Goal: Check status

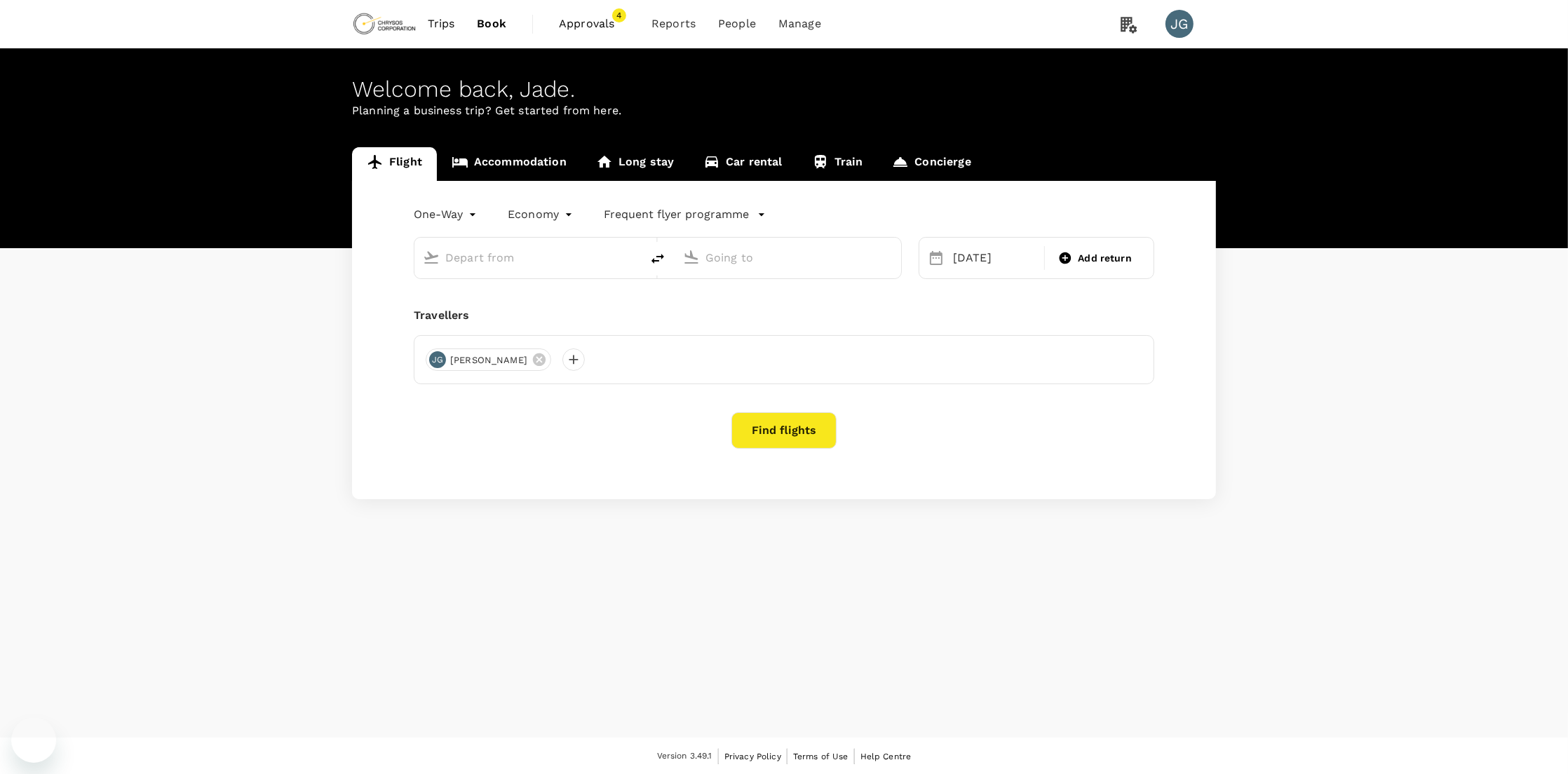
type input "Adelaide (ADL)"
type input "[PERSON_NAME][GEOGRAPHIC_DATA][PERSON_NAME] (SYD)"
type input "Adelaide (ADL)"
type input "[PERSON_NAME][GEOGRAPHIC_DATA][PERSON_NAME] (SYD)"
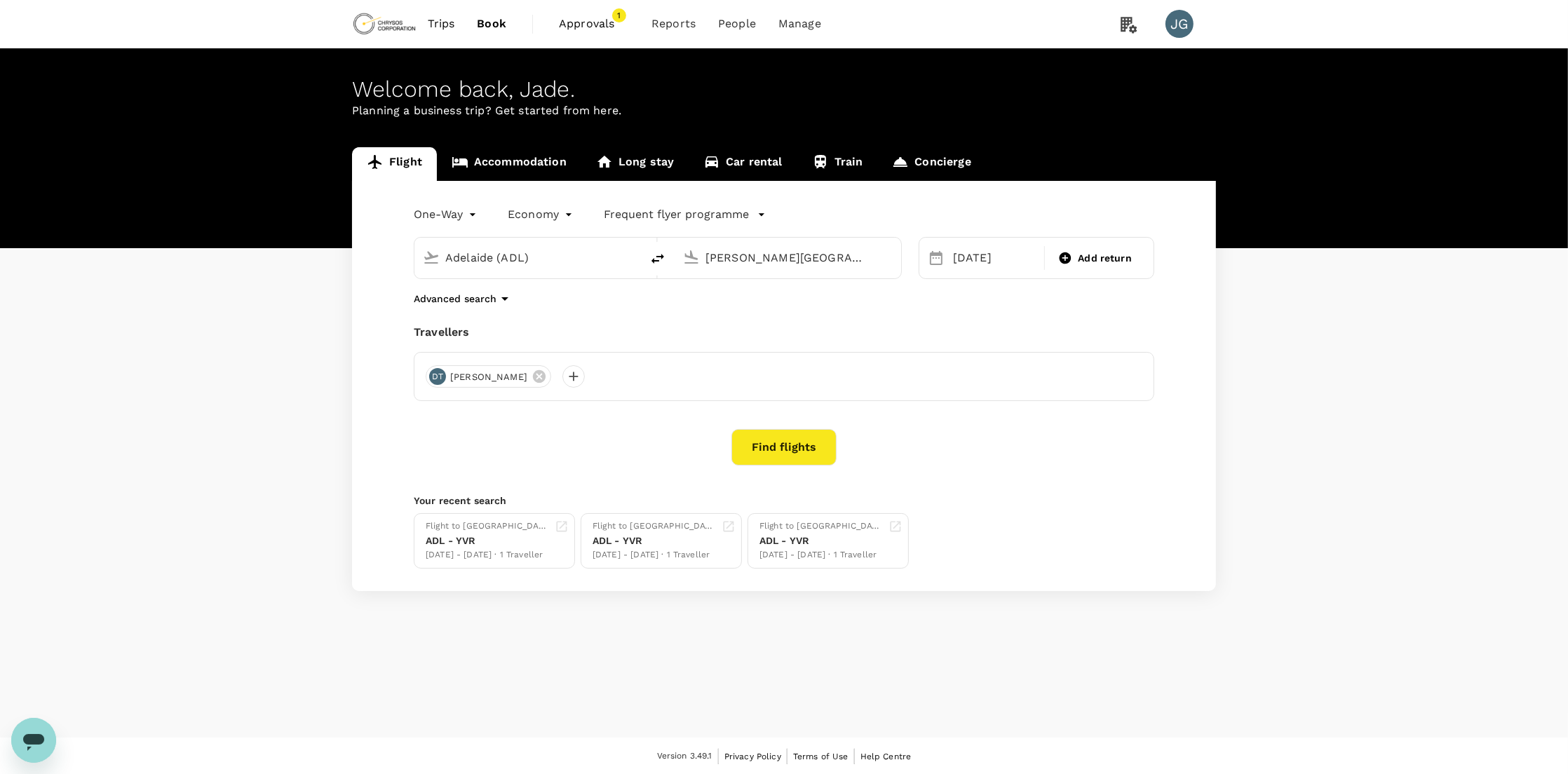
click at [594, 24] on span "Approvals" at bounding box center [594, 24] width 70 height 16
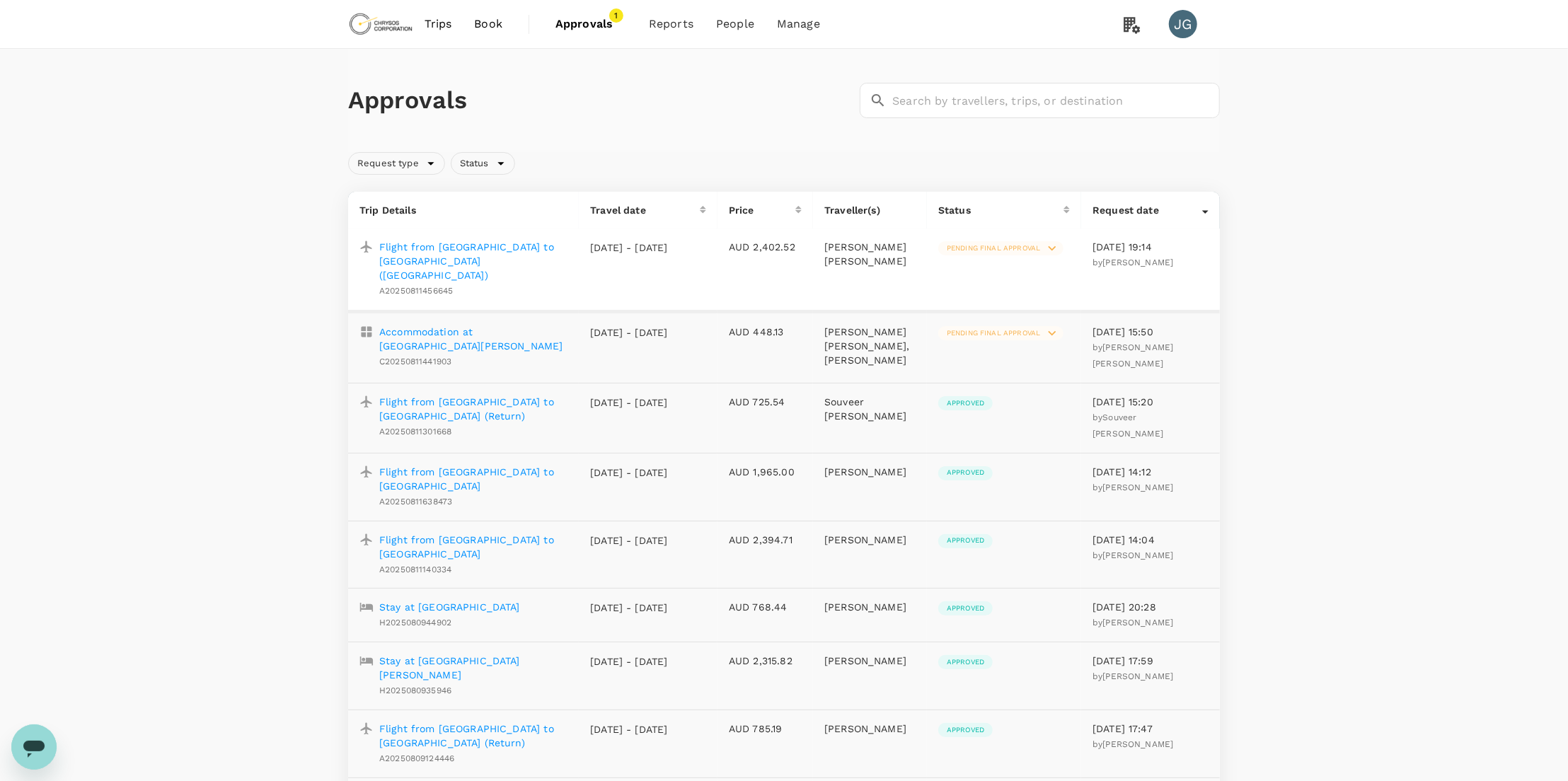
click at [503, 245] on p "Flight from [GEOGRAPHIC_DATA] to [GEOGRAPHIC_DATA] ([GEOGRAPHIC_DATA])" at bounding box center [474, 261] width 188 height 42
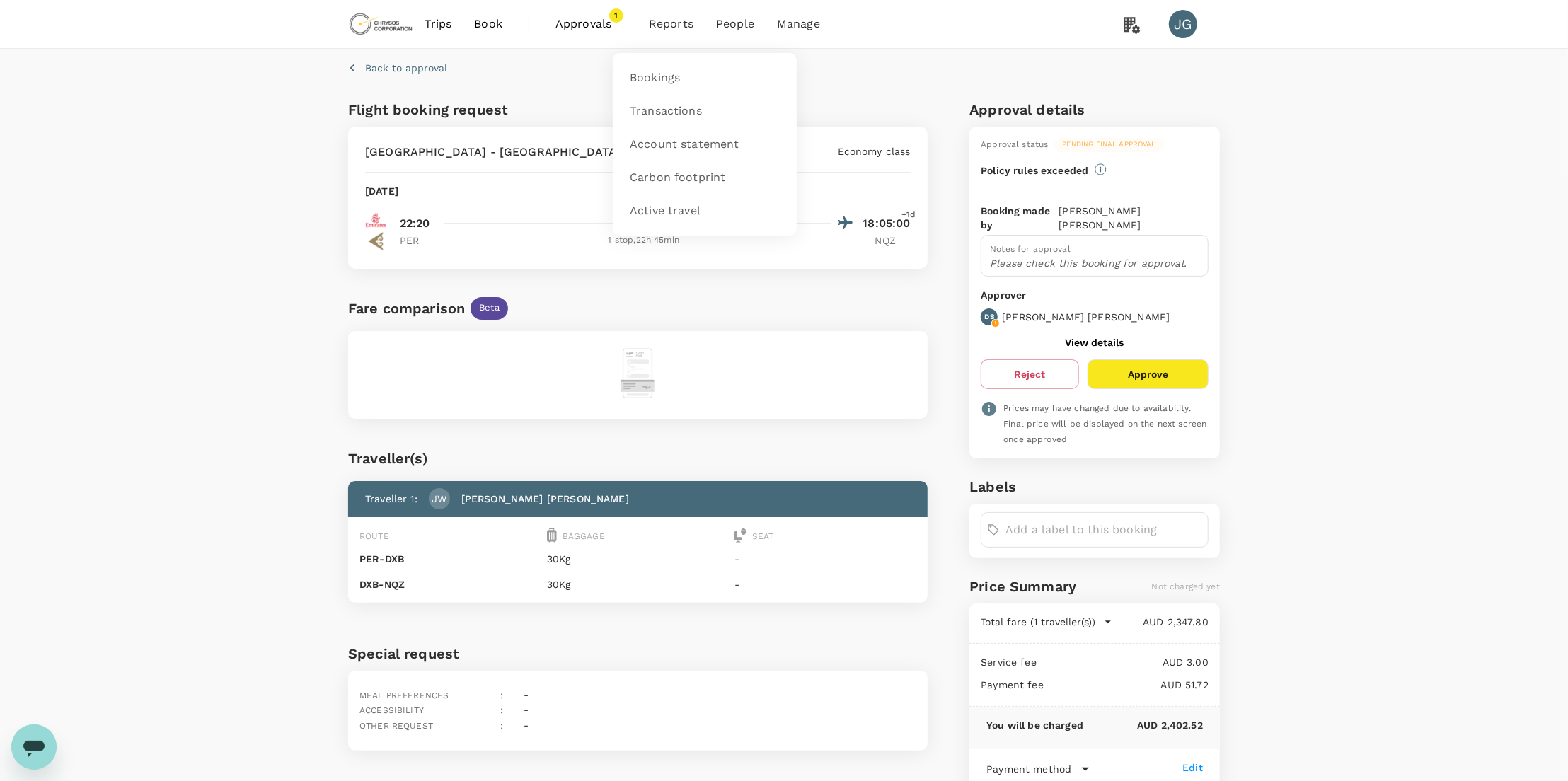
click at [694, 19] on li "Reports" at bounding box center [670, 24] width 67 height 48
click at [682, 78] on link "Bookings" at bounding box center [705, 78] width 167 height 33
